Goal: Task Accomplishment & Management: Manage account settings

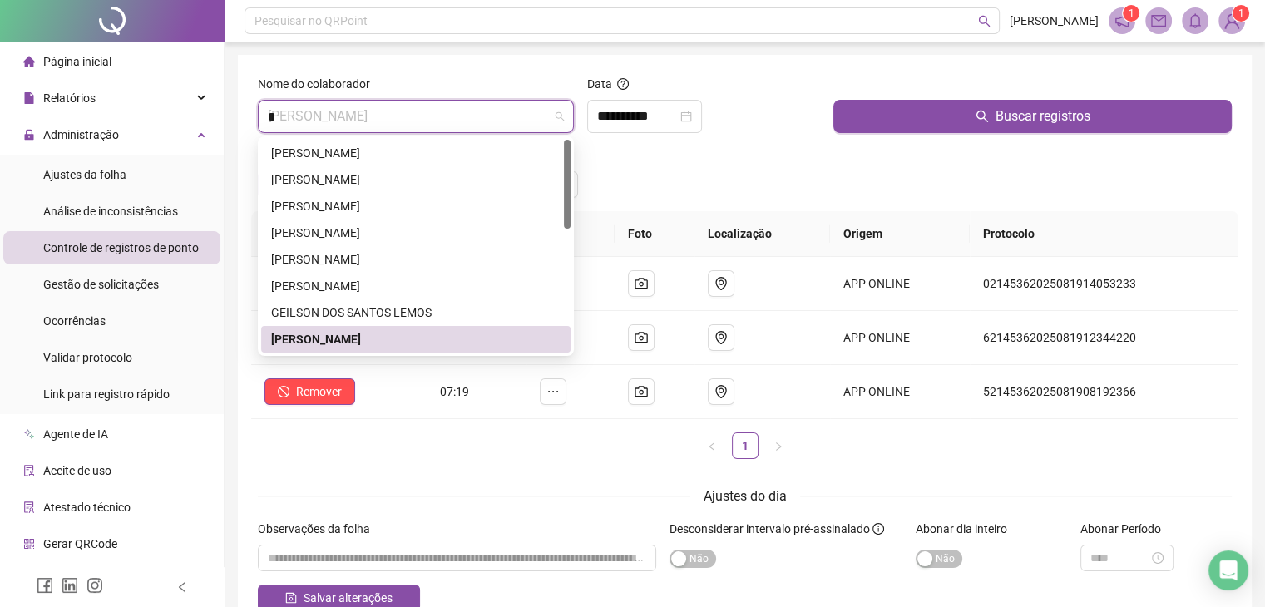
type input "**"
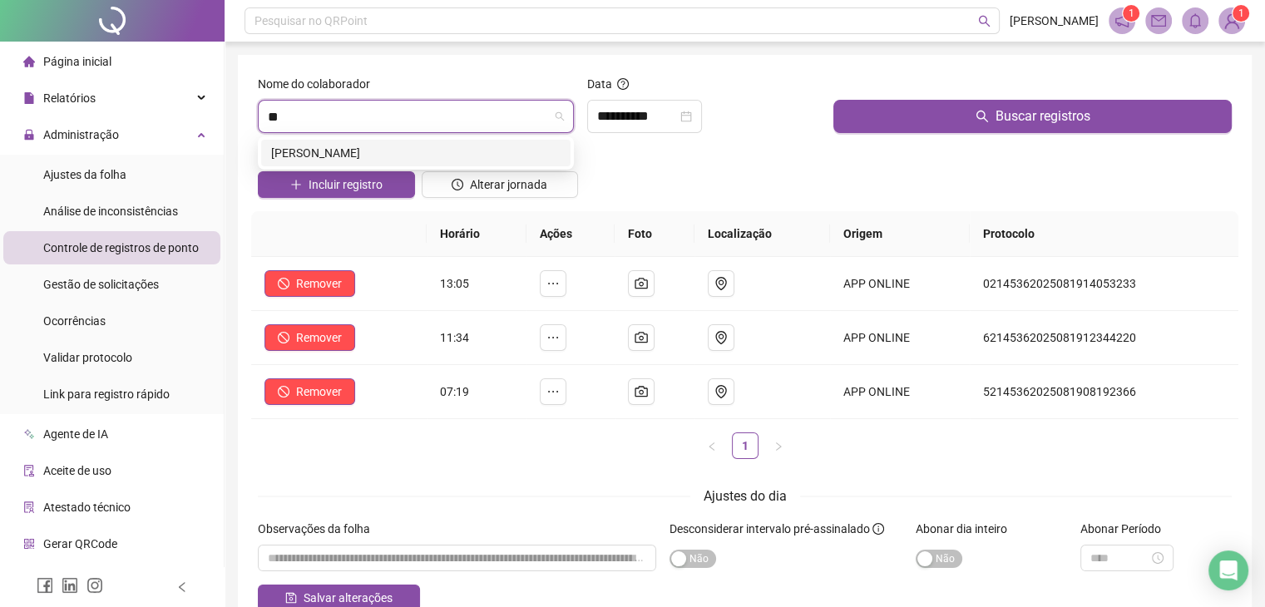
click at [444, 161] on div "[PERSON_NAME]" at bounding box center [415, 153] width 289 height 18
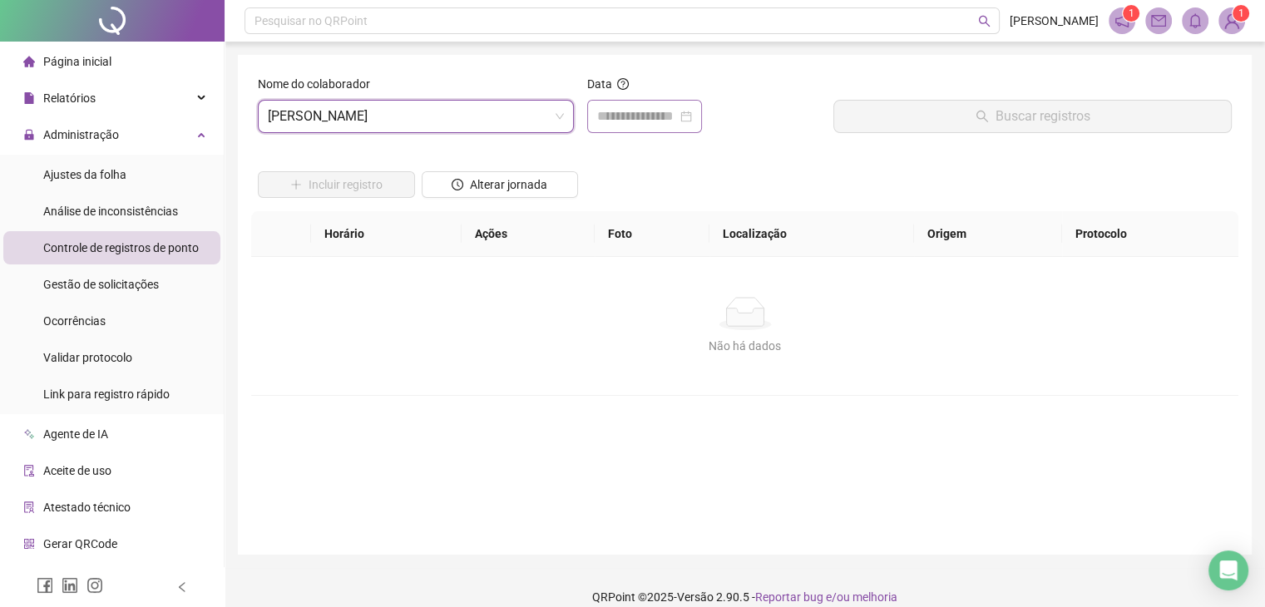
click at [665, 128] on div at bounding box center [644, 116] width 115 height 33
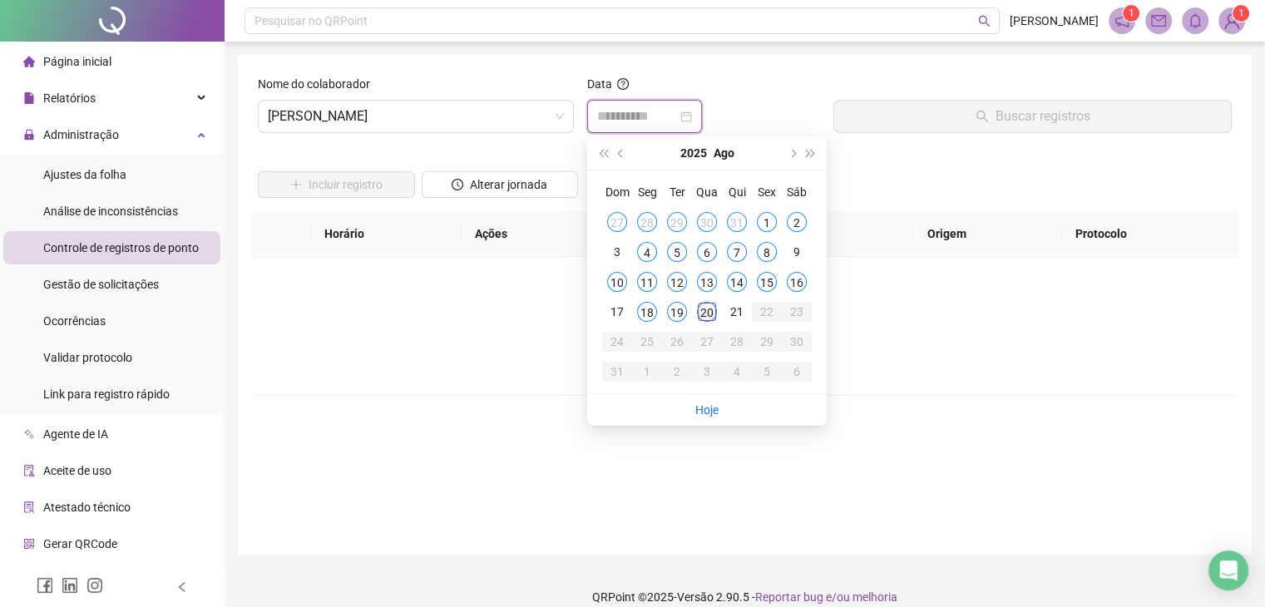
type input "**********"
drag, startPoint x: 710, startPoint y: 314, endPoint x: 753, endPoint y: 235, distance: 90.1
click at [710, 311] on div "20" at bounding box center [707, 312] width 20 height 20
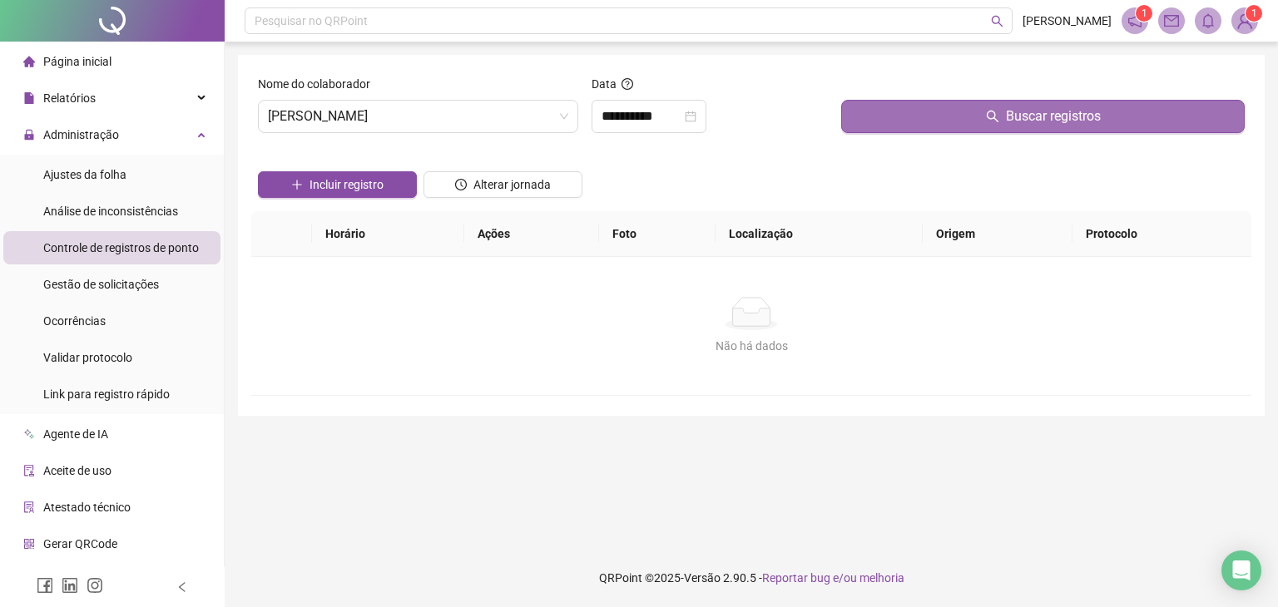
click at [872, 117] on button "Buscar registros" at bounding box center [1042, 116] width 403 height 33
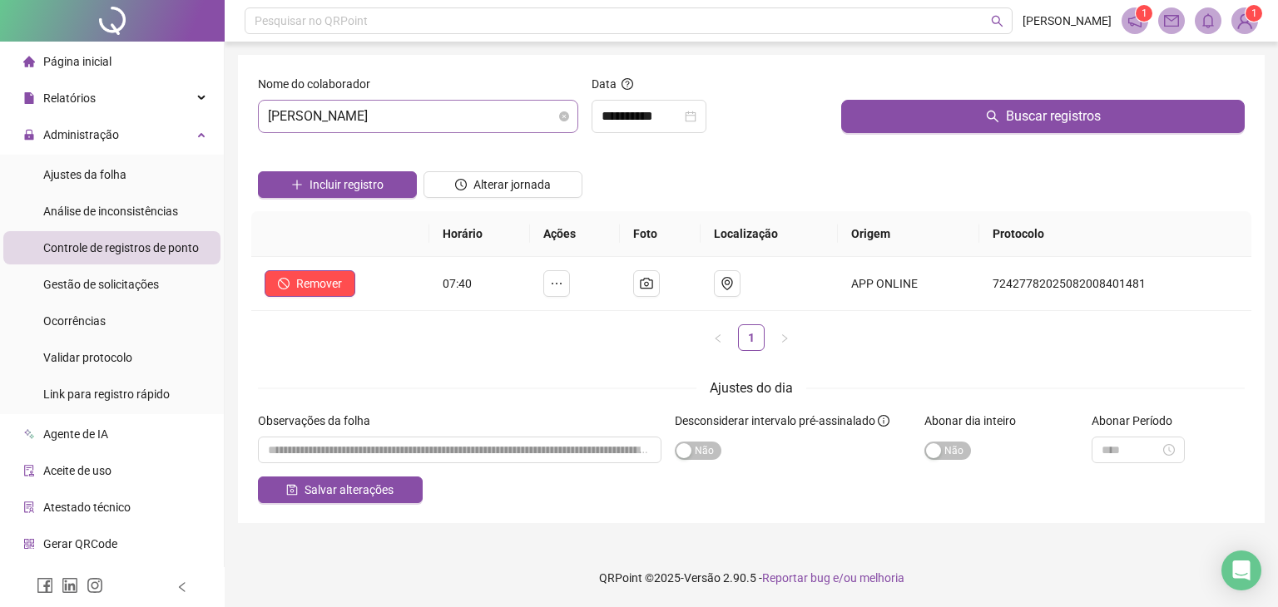
scroll to position [80, 0]
click at [466, 121] on span "[PERSON_NAME]" at bounding box center [418, 117] width 300 height 32
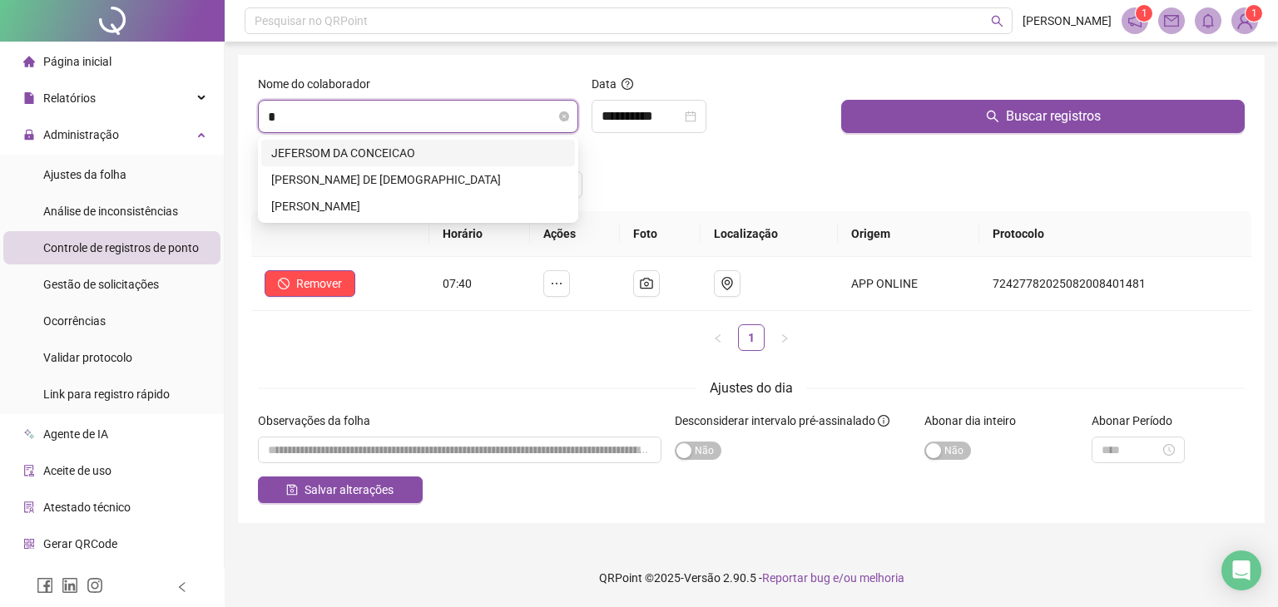
scroll to position [0, 0]
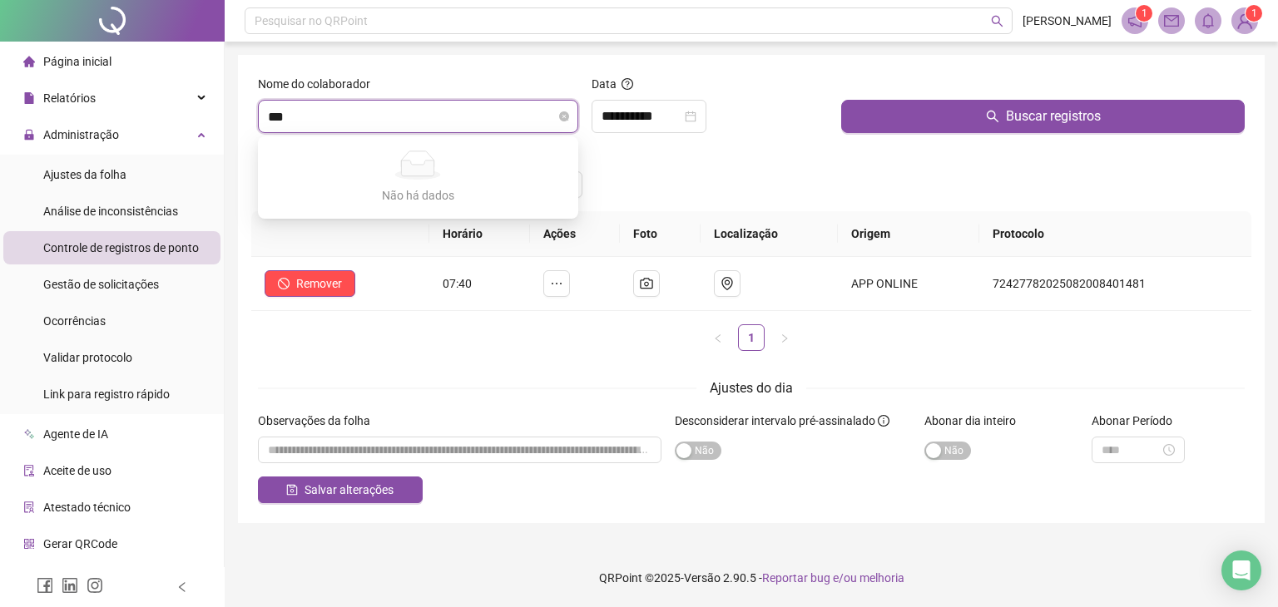
type input "**"
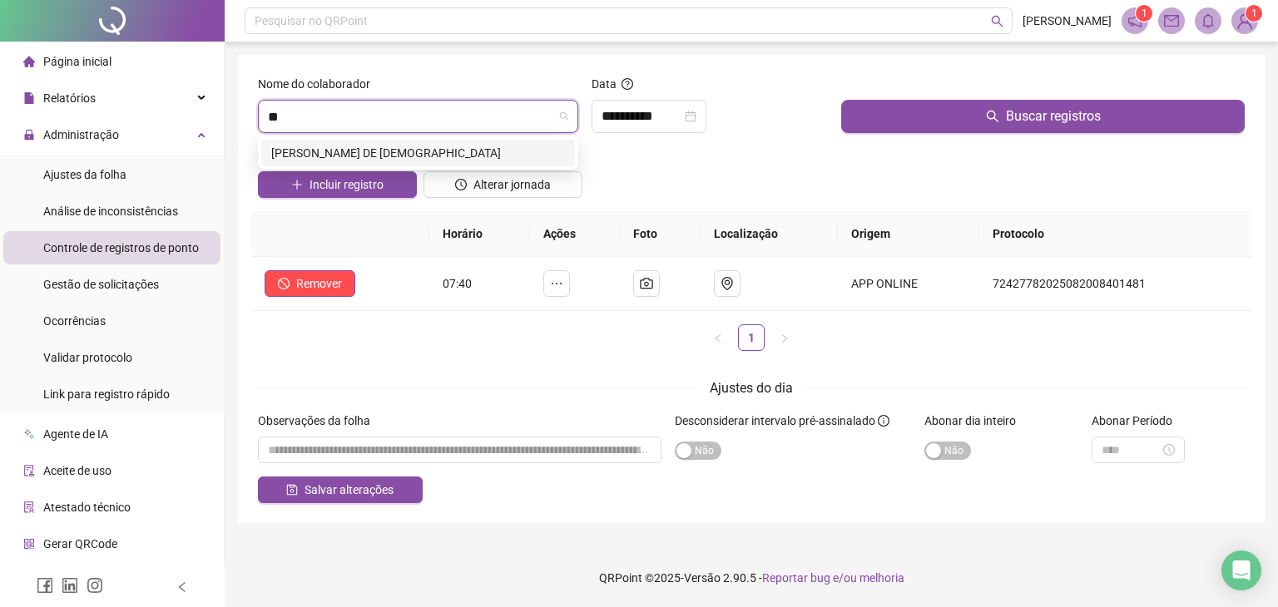
click at [418, 156] on div "[PERSON_NAME] DE [DEMOGRAPHIC_DATA]" at bounding box center [418, 153] width 294 height 18
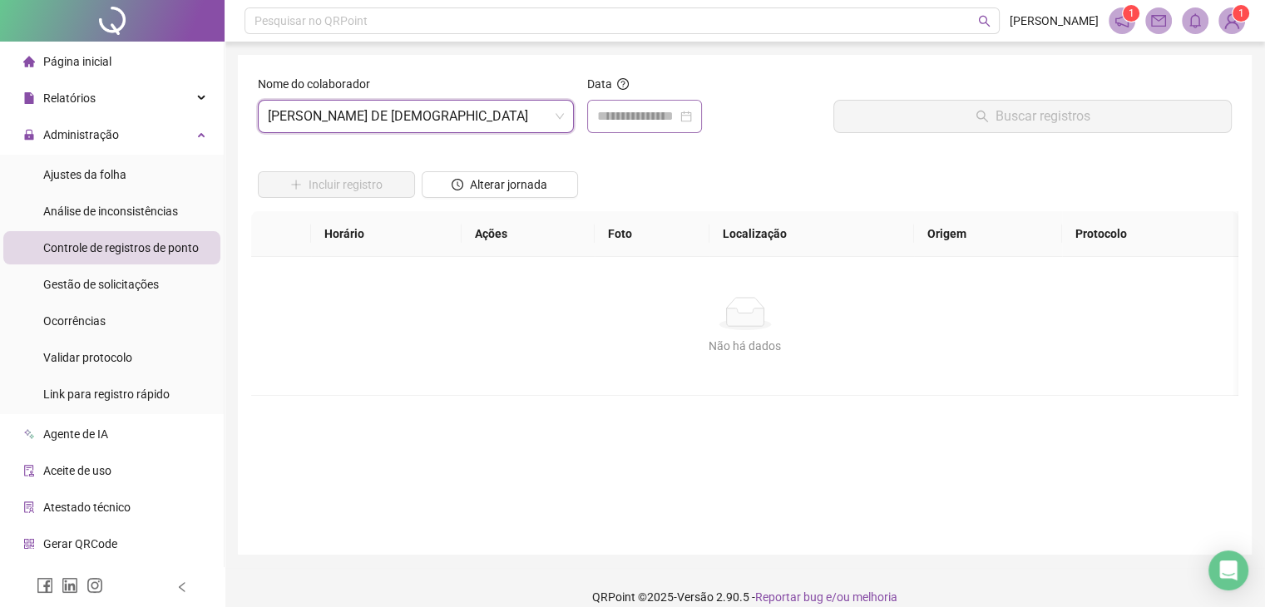
click at [692, 114] on div at bounding box center [644, 116] width 95 height 20
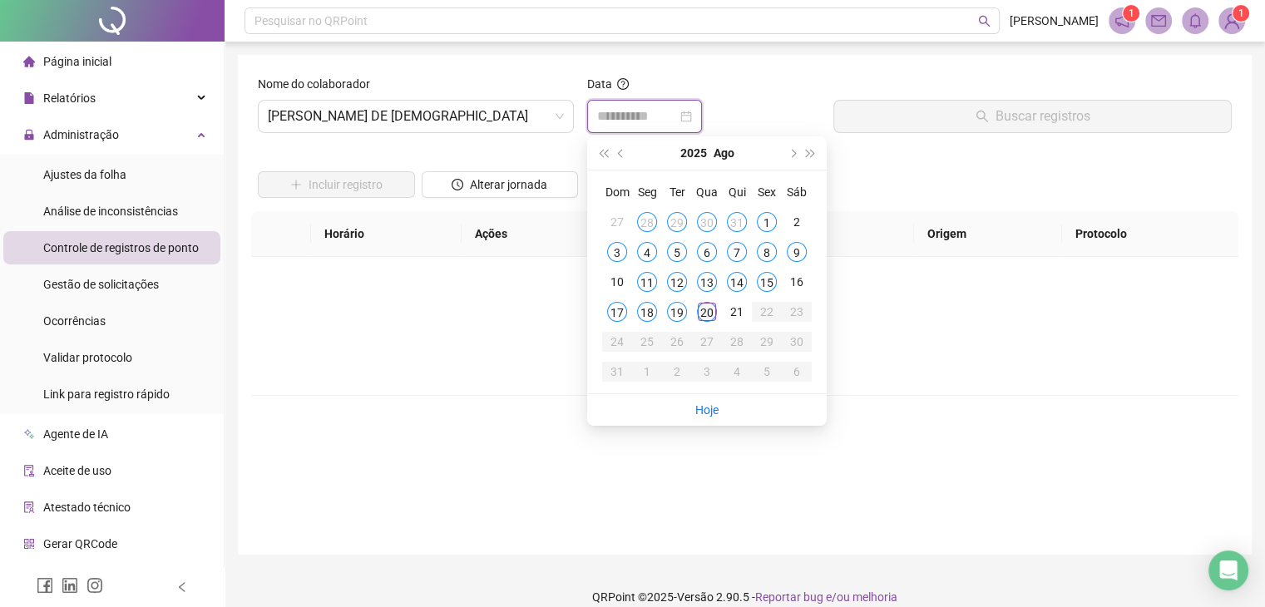
type input "**********"
click at [705, 308] on div "20" at bounding box center [707, 312] width 20 height 20
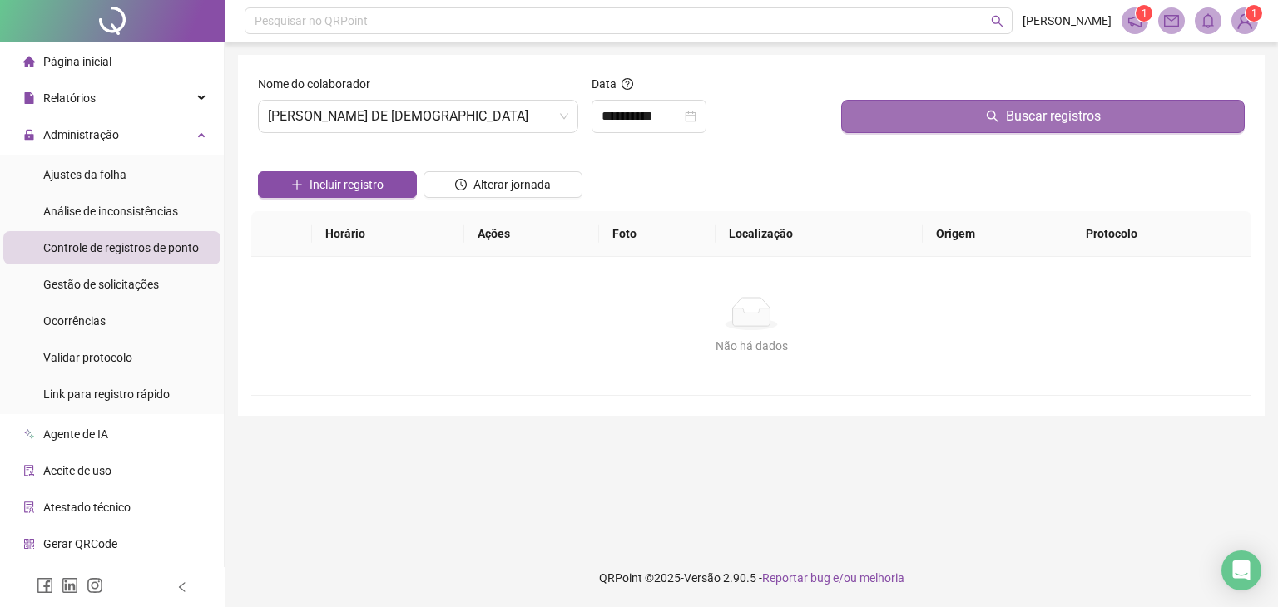
click at [866, 118] on button "Buscar registros" at bounding box center [1042, 116] width 403 height 33
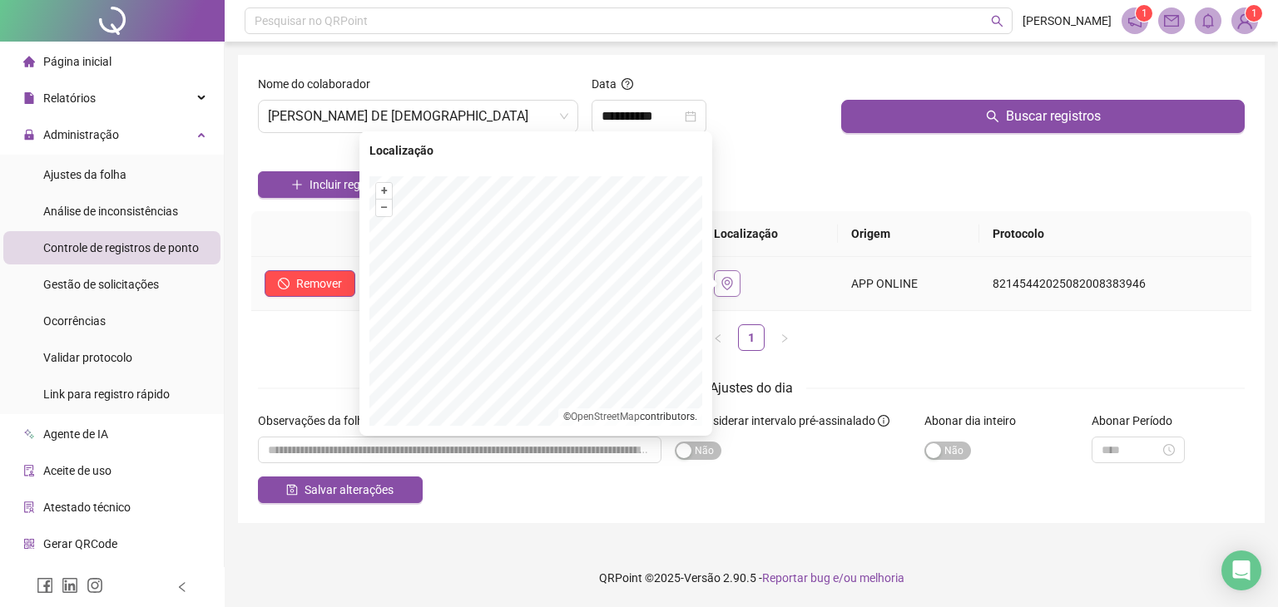
click at [734, 286] on icon "environment" at bounding box center [726, 283] width 13 height 13
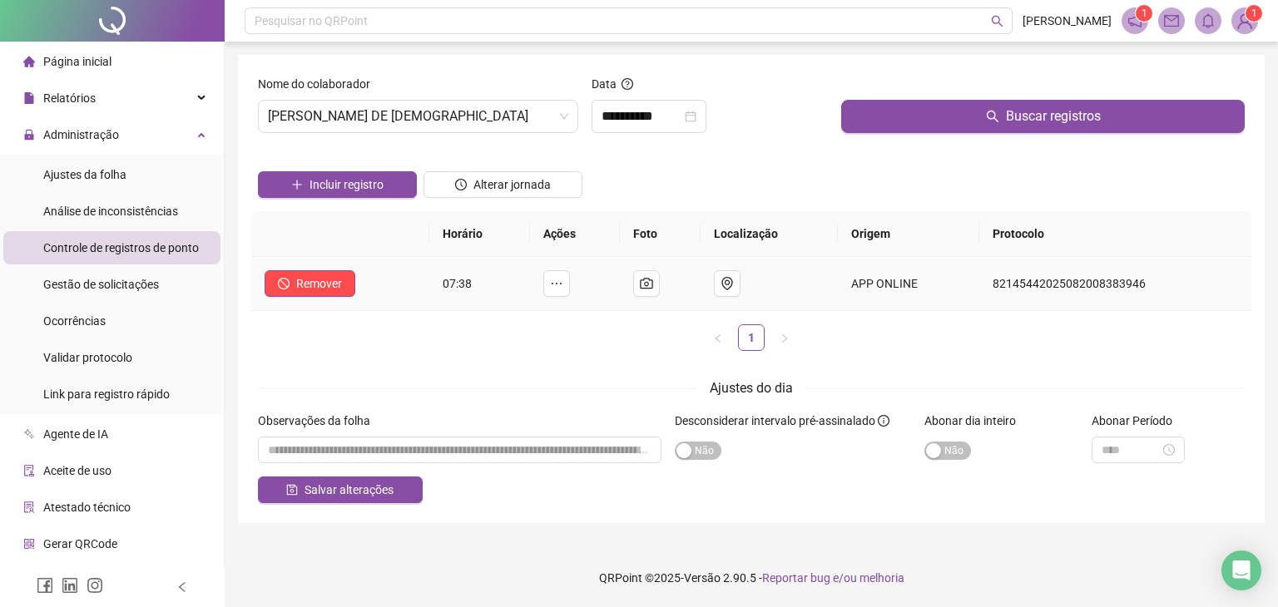
click at [853, 282] on td "APP ONLINE" at bounding box center [908, 284] width 141 height 54
click at [649, 280] on icon "camera" at bounding box center [646, 283] width 12 height 11
click at [788, 264] on td at bounding box center [768, 284] width 137 height 54
click at [128, 284] on span "Gestão de solicitações" at bounding box center [101, 284] width 116 height 13
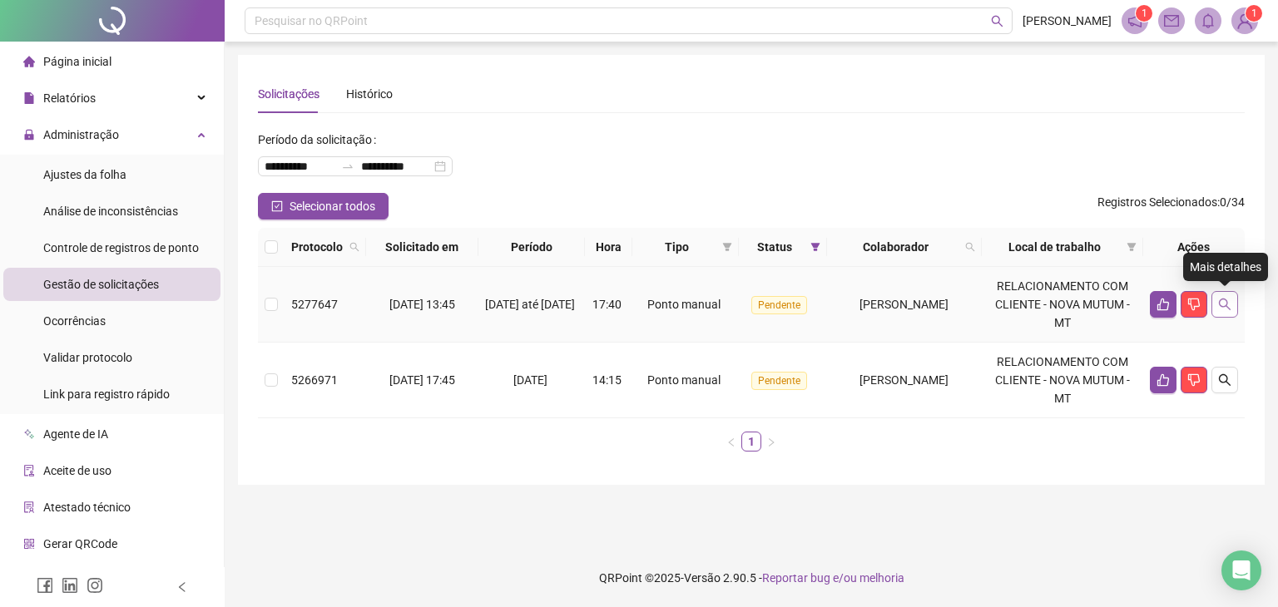
click at [1222, 303] on icon "search" at bounding box center [1224, 304] width 13 height 13
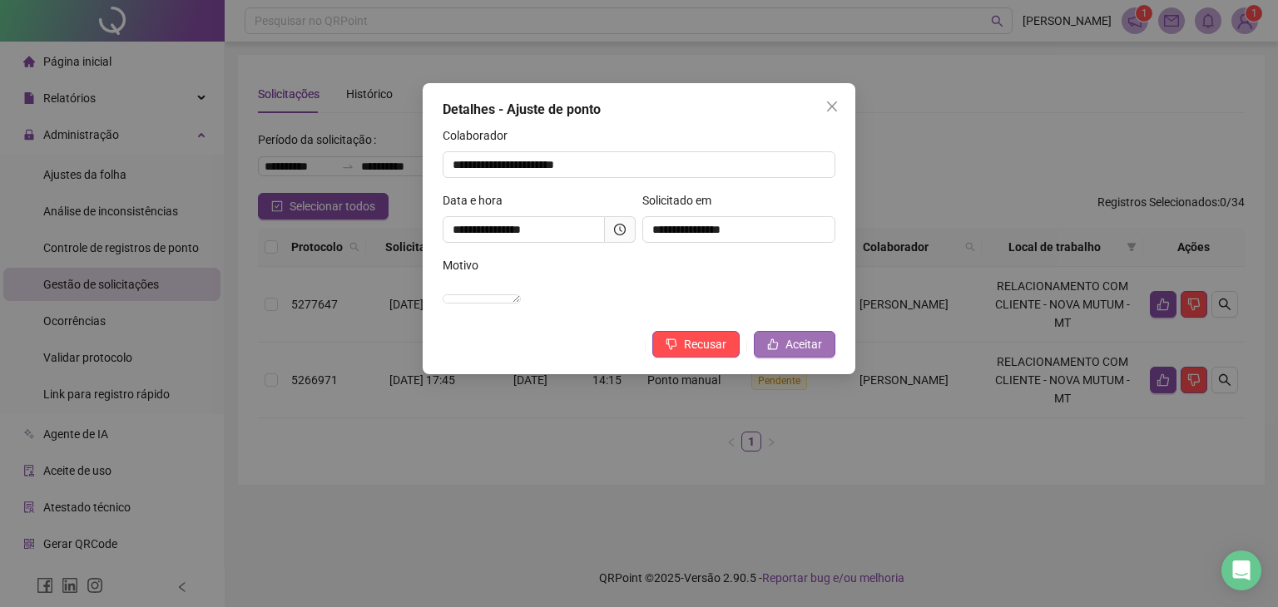
click at [787, 354] on span "Aceitar" at bounding box center [803, 344] width 37 height 18
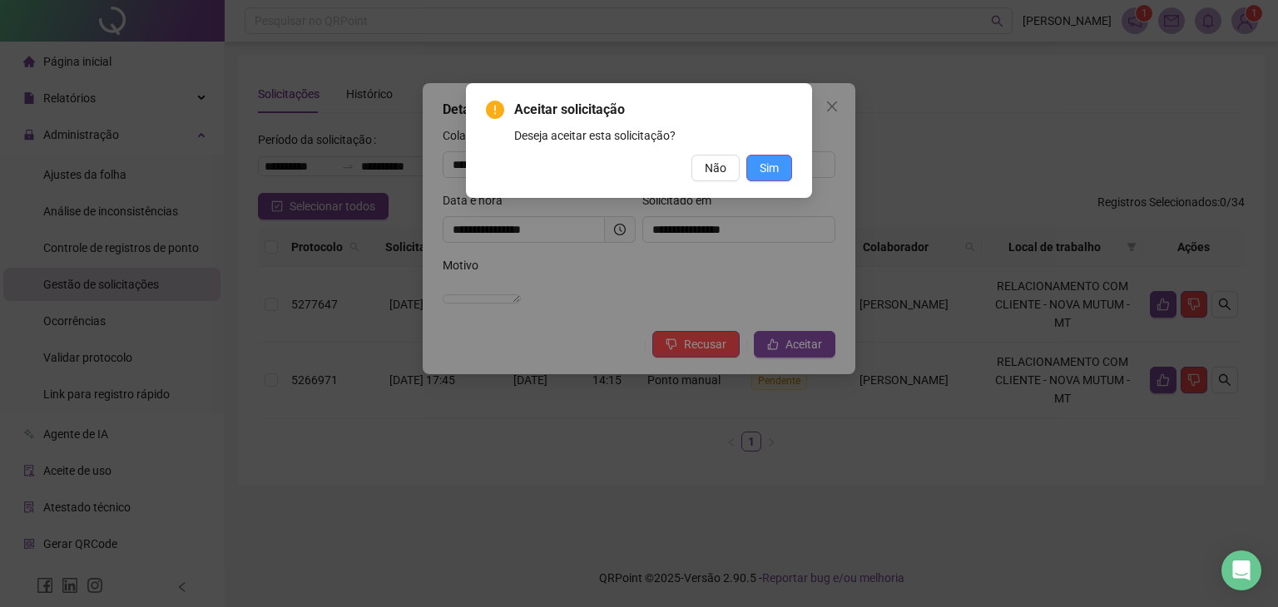
click at [769, 167] on span "Sim" at bounding box center [768, 168] width 19 height 18
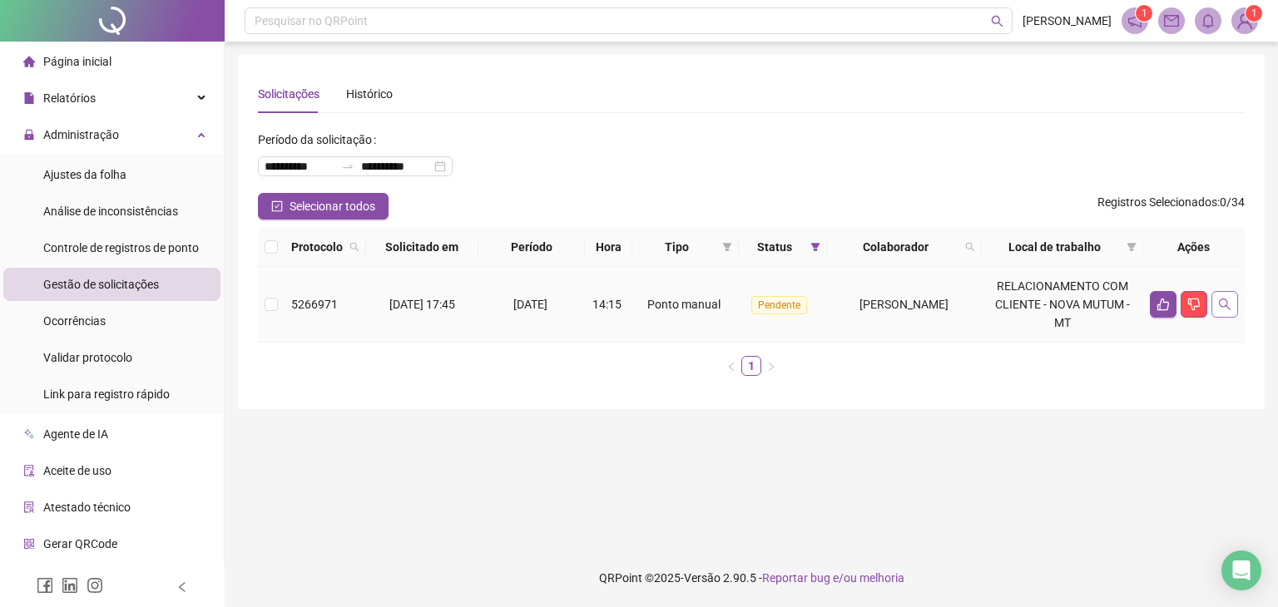
click at [1225, 304] on icon "search" at bounding box center [1225, 305] width 12 height 12
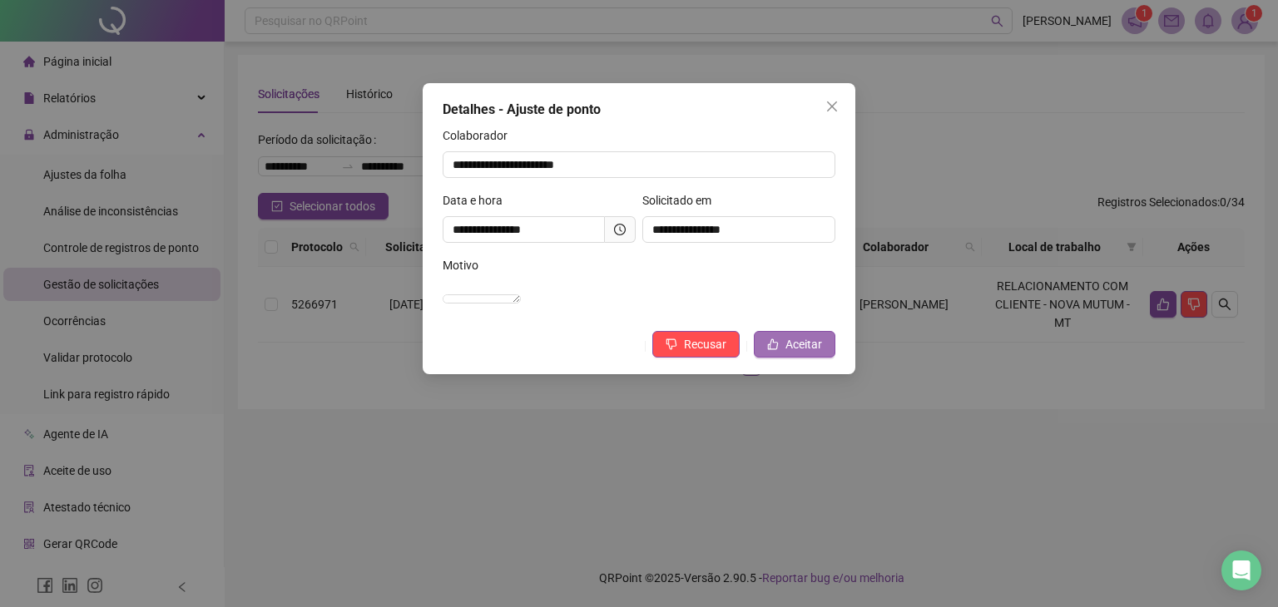
click at [802, 354] on span "Aceitar" at bounding box center [803, 344] width 37 height 18
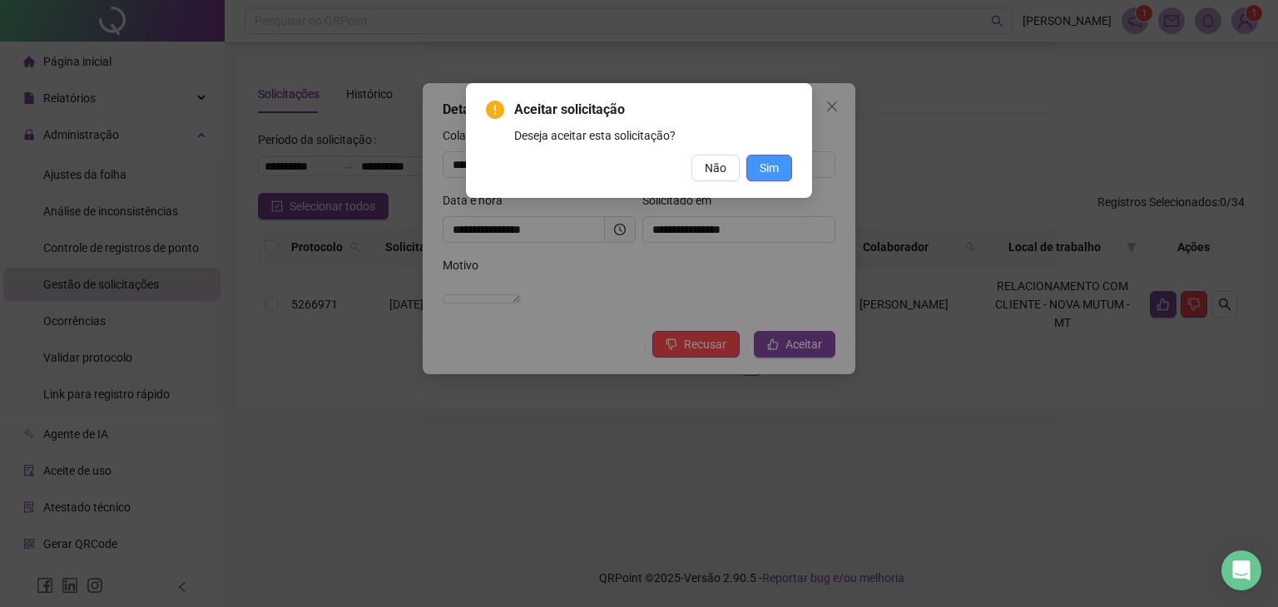
click at [778, 174] on span "Sim" at bounding box center [768, 168] width 19 height 18
